Goal: Check status: Check status

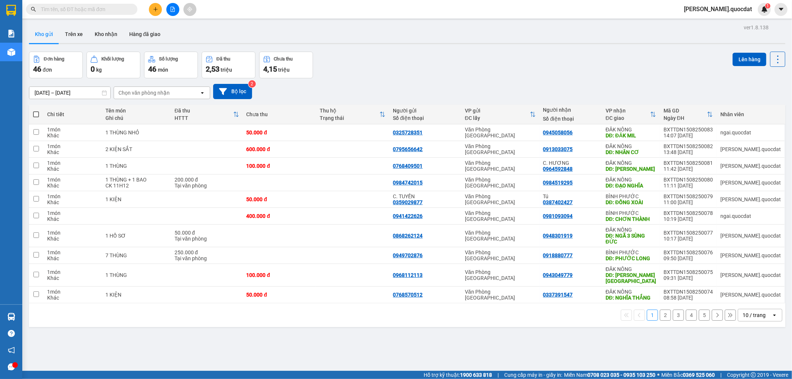
click at [751, 312] on div "10 / trang" at bounding box center [754, 315] width 23 height 7
click at [738, 294] on span "100 / trang" at bounding box center [751, 293] width 27 height 7
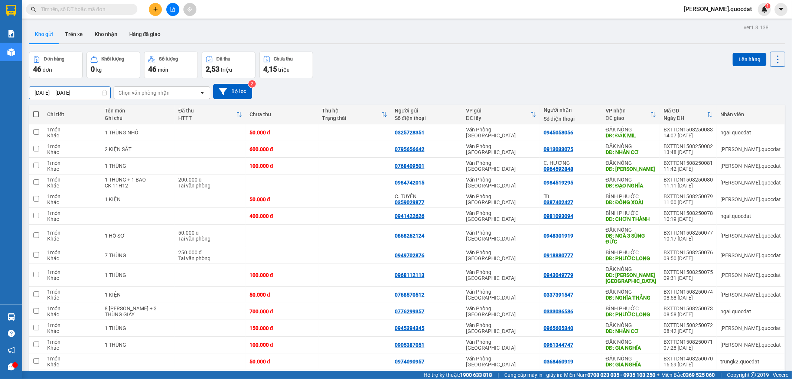
click at [89, 94] on input "[DATE] – [DATE]" at bounding box center [69, 93] width 81 height 12
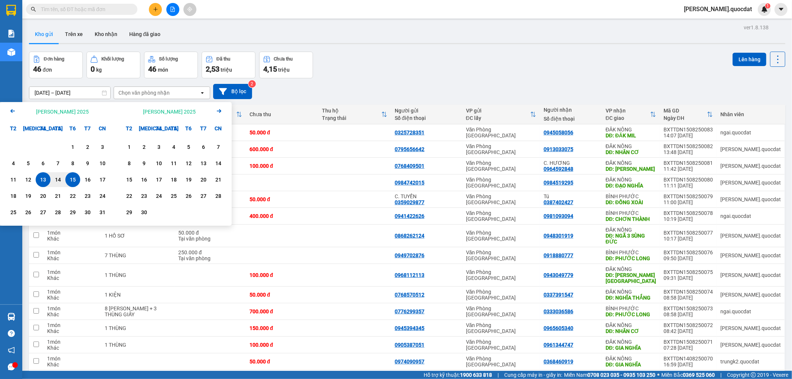
click at [73, 179] on div "15" at bounding box center [73, 179] width 10 height 9
type input "[DATE] – [DATE]"
